Goal: Find specific page/section: Find specific page/section

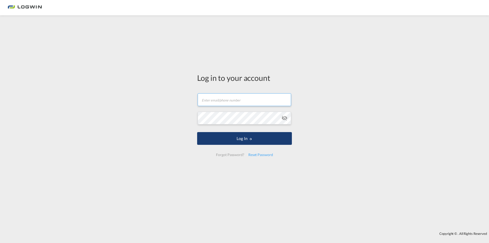
type input "[PERSON_NAME][EMAIL_ADDRESS][PERSON_NAME][DOMAIN_NAME]"
click at [241, 137] on button "Log In" at bounding box center [244, 138] width 95 height 13
